Goal: Information Seeking & Learning: Learn about a topic

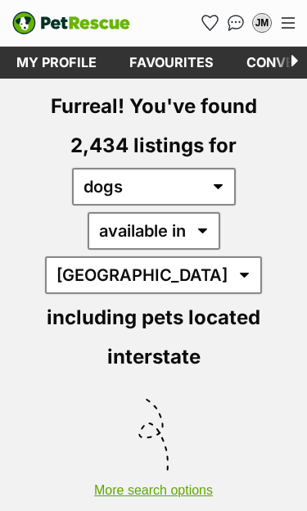
click at [173, 467] on button "More search options" at bounding box center [153, 482] width 307 height 31
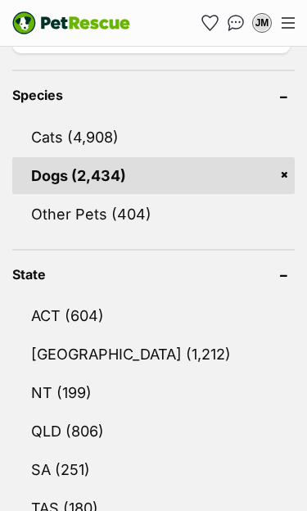
scroll to position [800, 0]
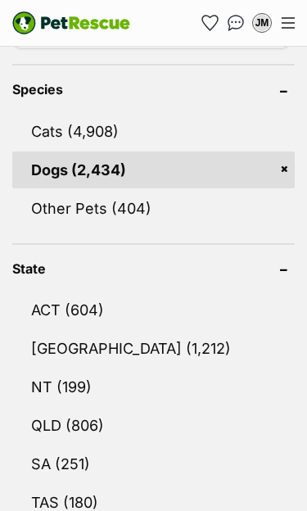
click at [60, 330] on link "NSW (1,212)" at bounding box center [153, 348] width 282 height 37
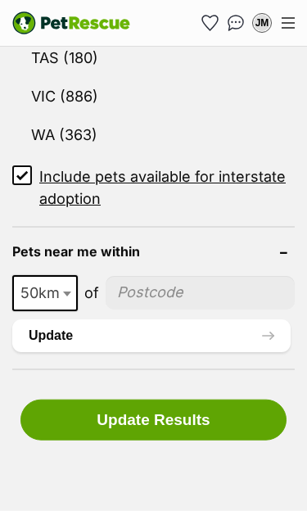
scroll to position [1245, 0]
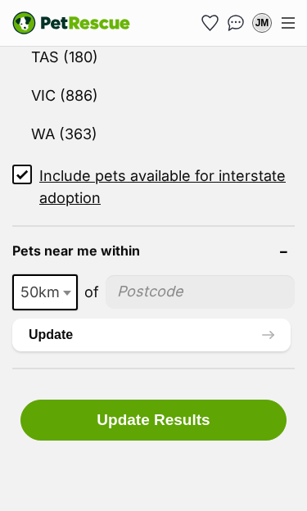
click at [66, 274] on span at bounding box center [69, 292] width 16 height 36
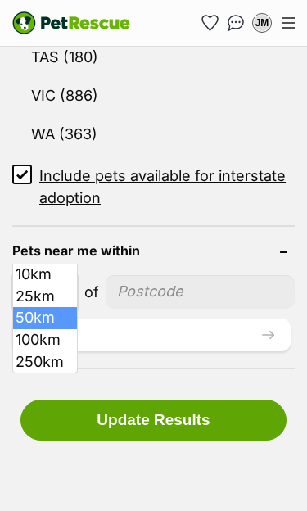
select select "250"
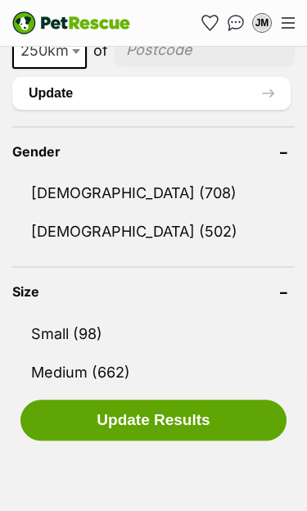
scroll to position [1487, 0]
click at [64, 315] on link "Small (98)" at bounding box center [153, 333] width 282 height 37
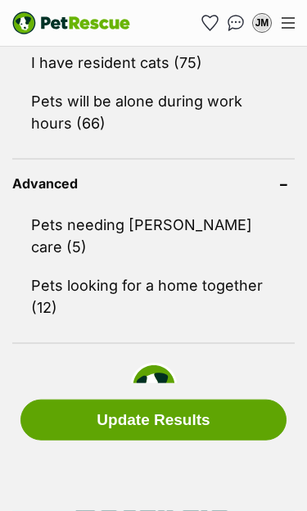
scroll to position [2280, 0]
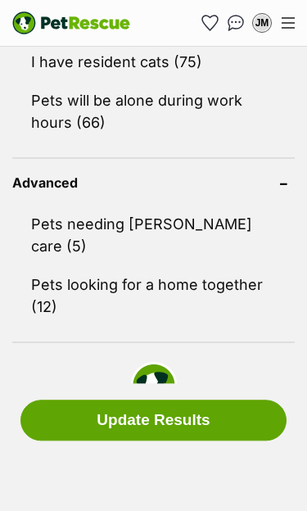
click at [221, 441] on button "Update Results" at bounding box center [153, 420] width 266 height 41
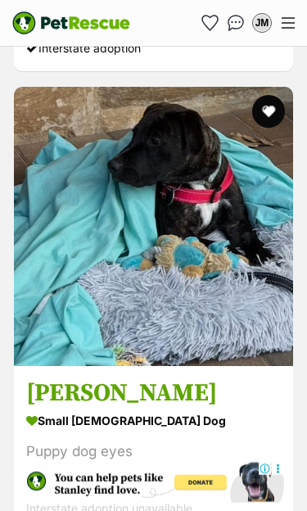
scroll to position [9637, 0]
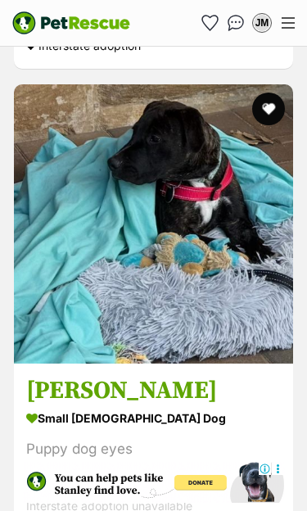
click at [164, 303] on img at bounding box center [153, 223] width 279 height 279
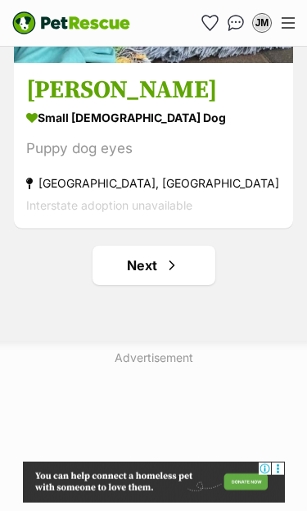
scroll to position [9938, 0]
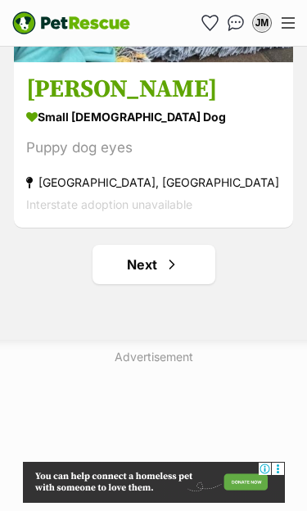
click at [156, 245] on link "Next" at bounding box center [154, 264] width 123 height 39
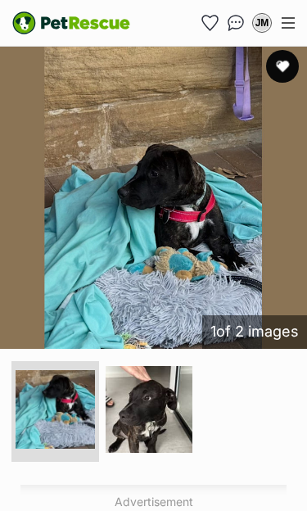
scroll to position [375, 0]
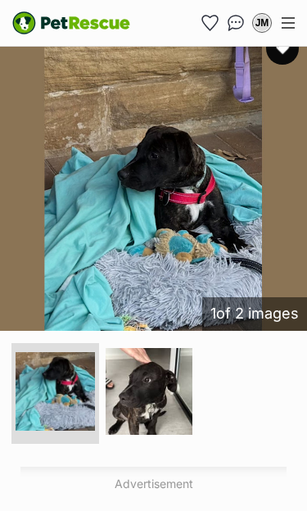
click at [160, 390] on img at bounding box center [150, 392] width 88 height 88
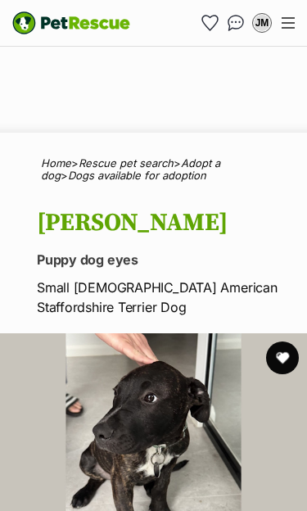
scroll to position [0, 0]
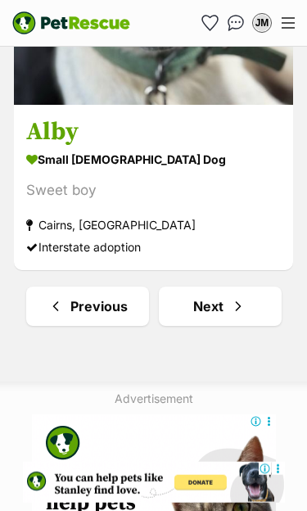
scroll to position [9938, 0]
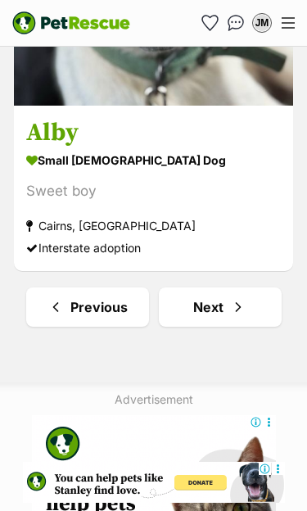
click at [233, 297] on span "Next page" at bounding box center [238, 307] width 16 height 20
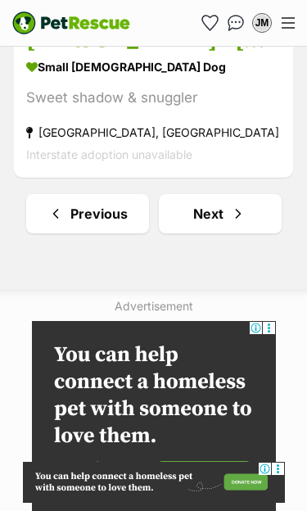
scroll to position [10236, 0]
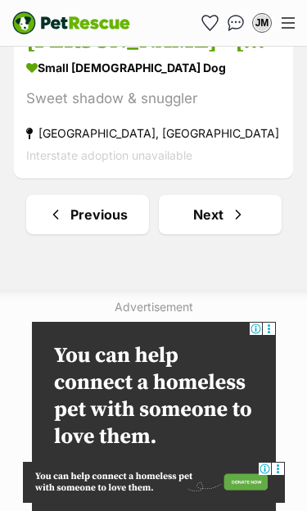
click at [228, 195] on link "Next" at bounding box center [220, 214] width 123 height 39
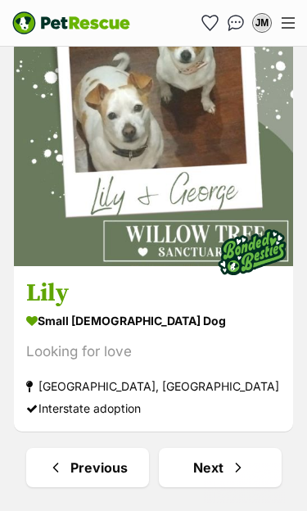
scroll to position [9779, 0]
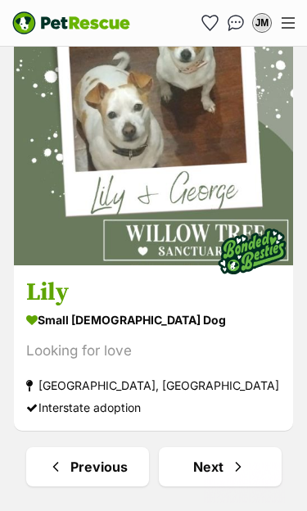
click at [237, 457] on span "Next page" at bounding box center [238, 467] width 16 height 20
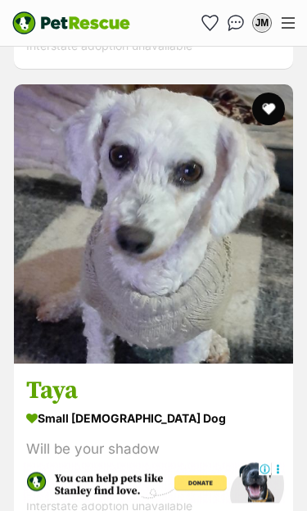
scroll to position [4454, 0]
